Goal: Transaction & Acquisition: Purchase product/service

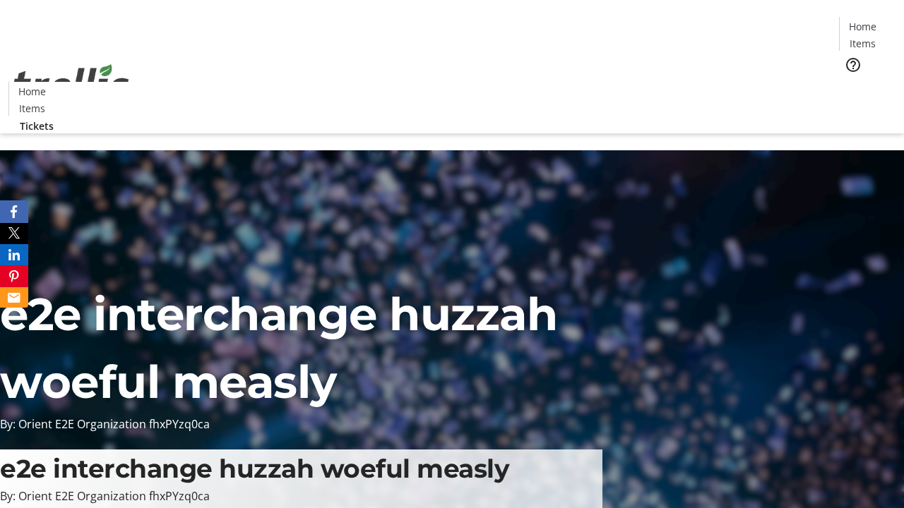
click at [850, 82] on span "Tickets" at bounding box center [867, 89] width 34 height 15
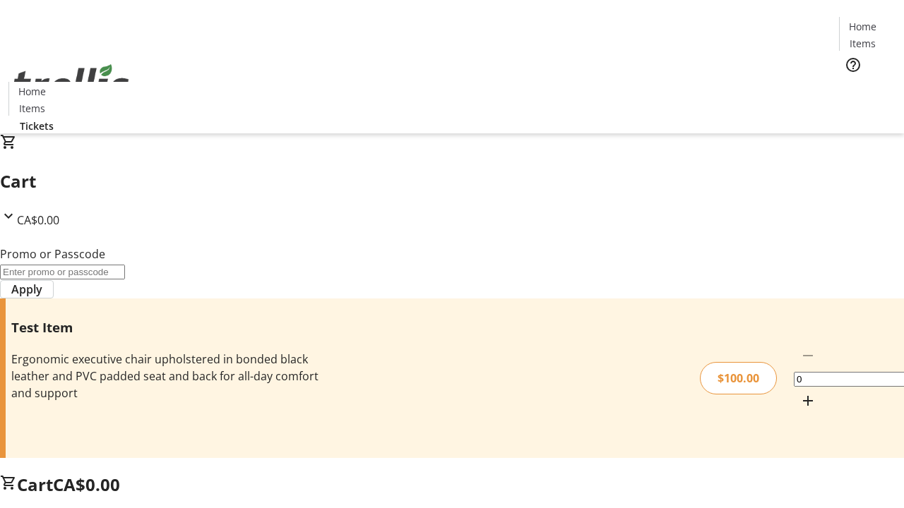
click at [799, 393] on mat-icon "Increment by one" at bounding box center [807, 401] width 17 height 17
type input "1"
type input "FLAT"
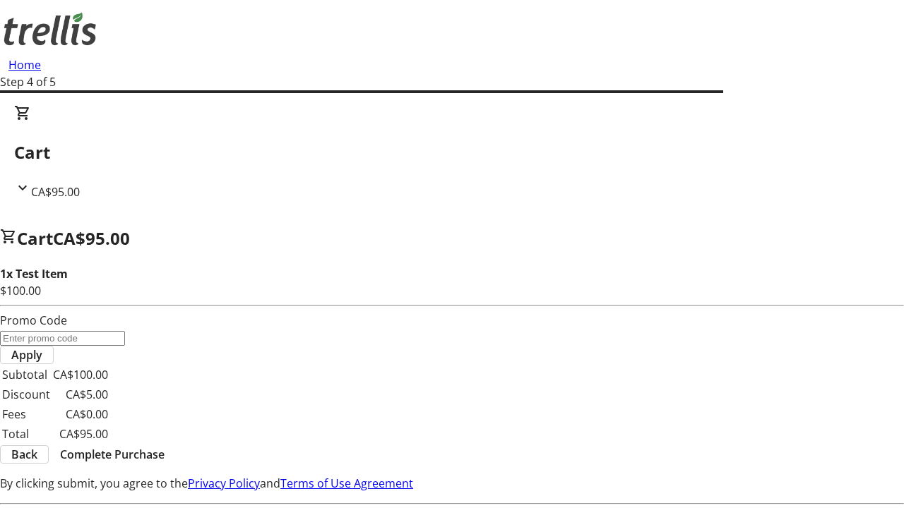
click at [165, 446] on span "Complete Purchase" at bounding box center [112, 454] width 104 height 17
